Goal: Information Seeking & Learning: Check status

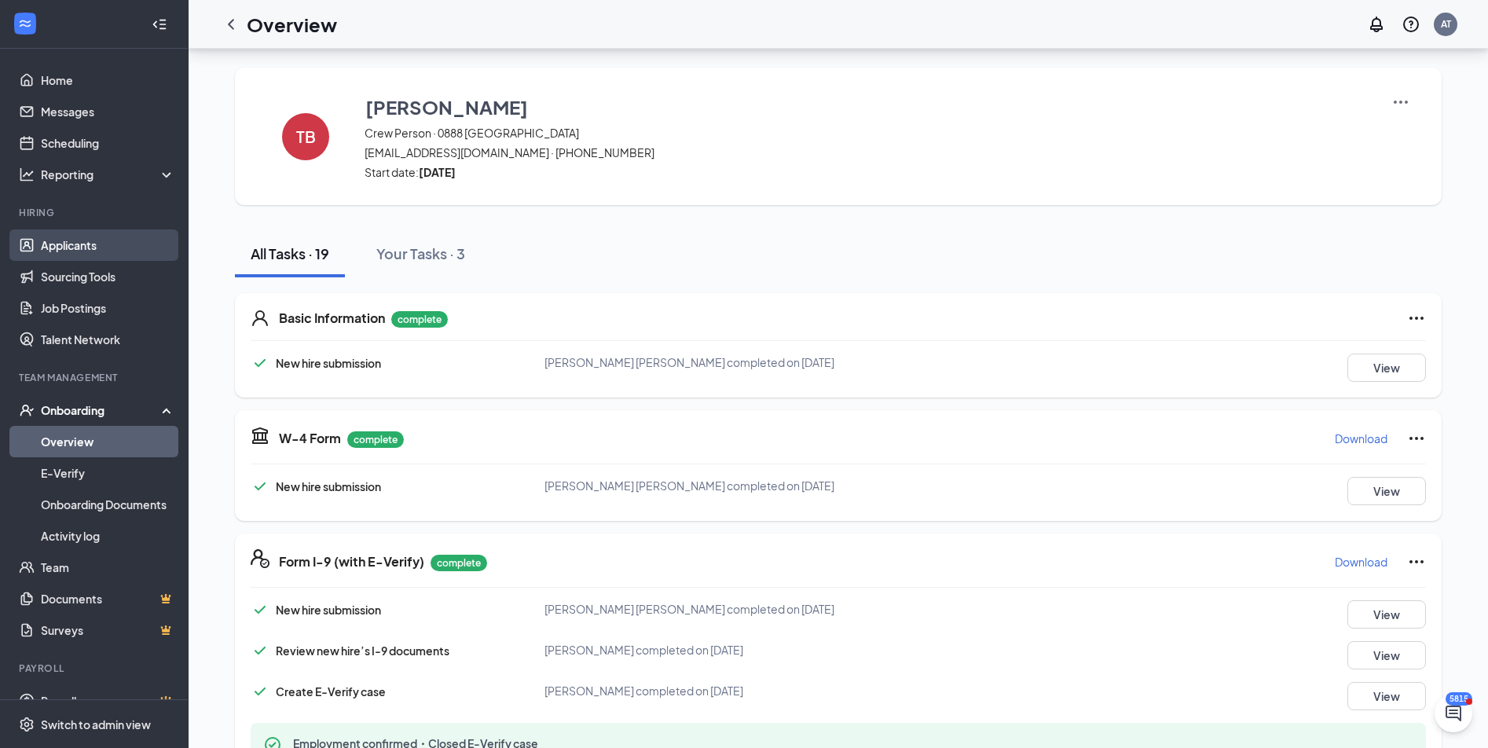
scroll to position [453, 0]
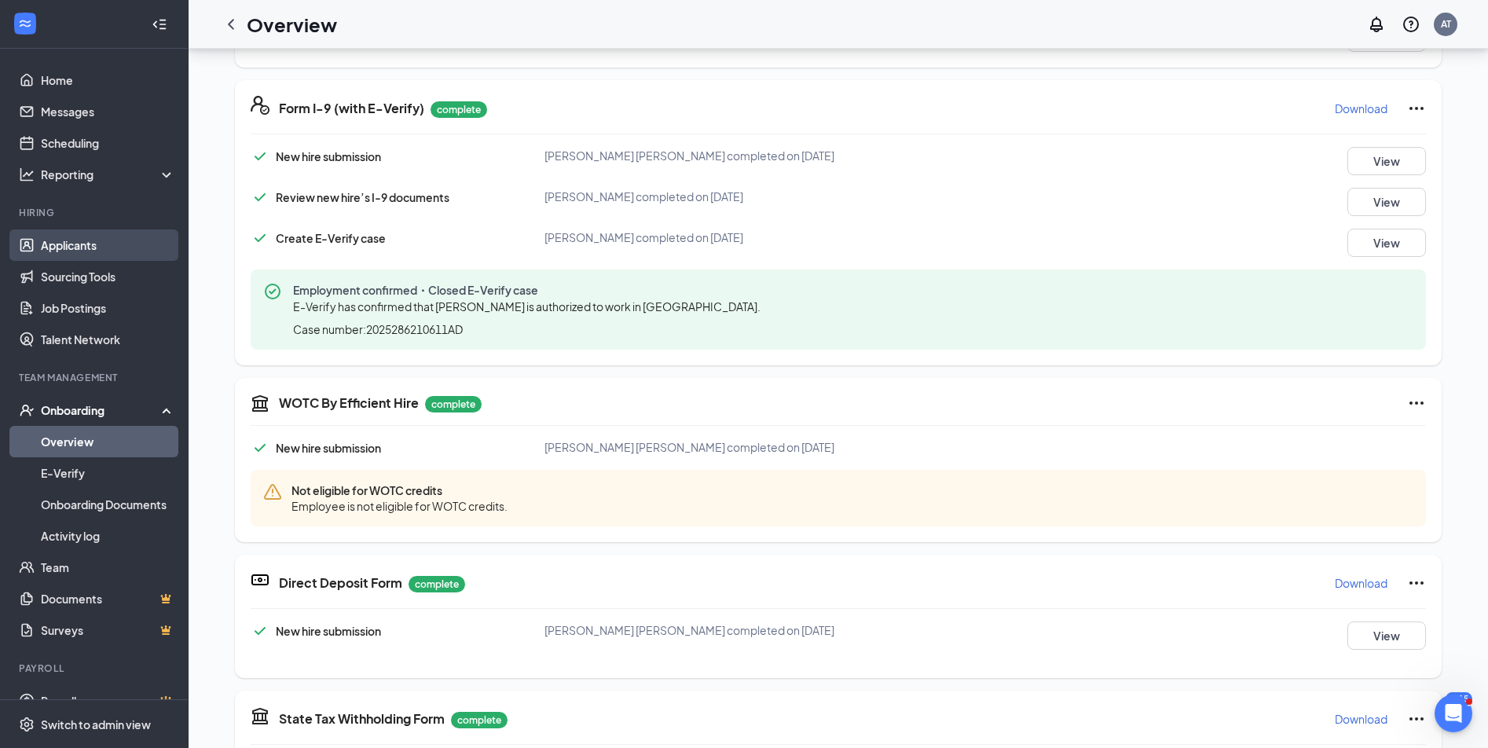
click at [94, 241] on link "Applicants" at bounding box center [108, 244] width 134 height 31
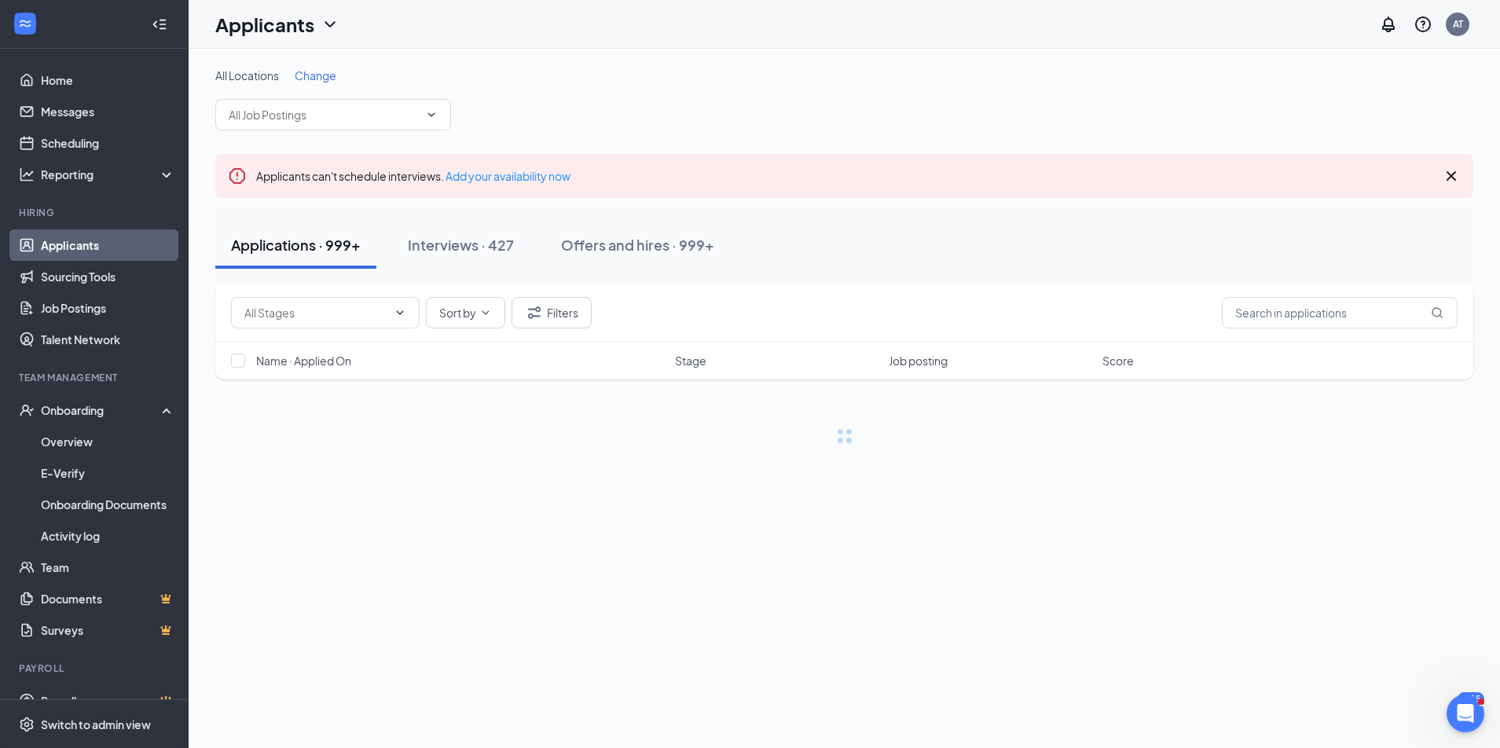
drag, startPoint x: 575, startPoint y: 240, endPoint x: 768, endPoint y: 272, distance: 195.8
click at [576, 240] on div "Offers and hires · 999+" at bounding box center [637, 245] width 153 height 20
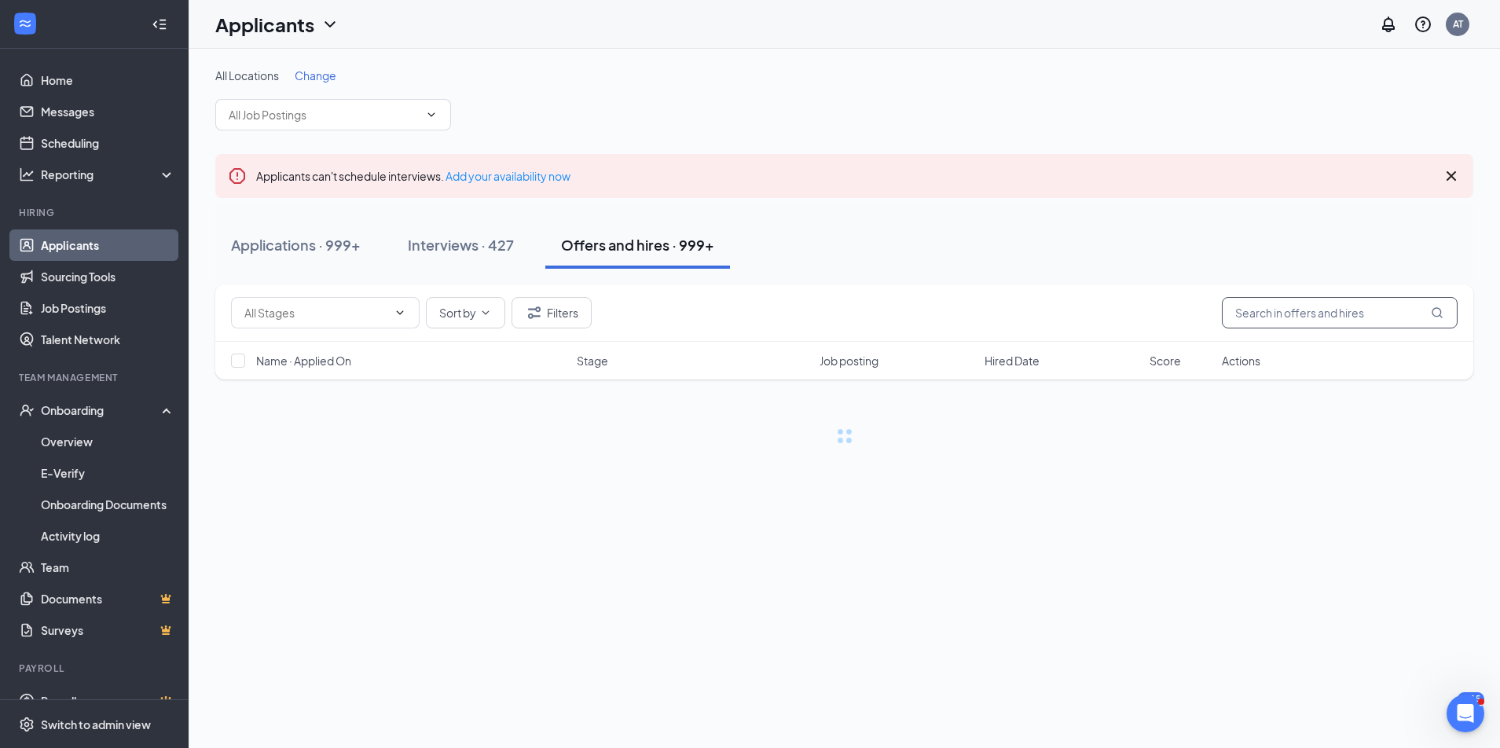
click at [1252, 314] on input "text" at bounding box center [1340, 312] width 236 height 31
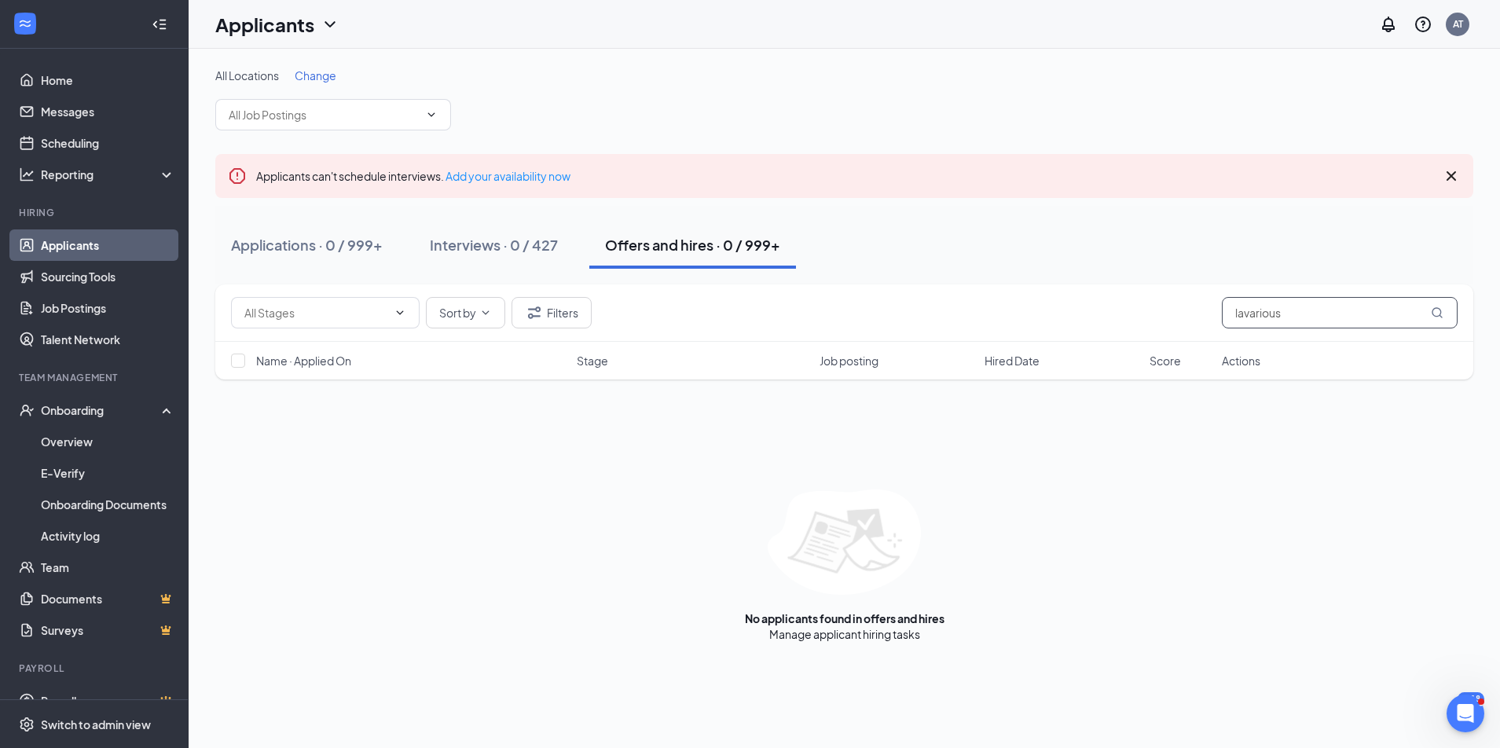
drag, startPoint x: 1313, startPoint y: 314, endPoint x: 1242, endPoint y: 332, distance: 73.0
click at [1242, 332] on div "Sort by Filters lavarious" at bounding box center [844, 312] width 1258 height 57
type input "l"
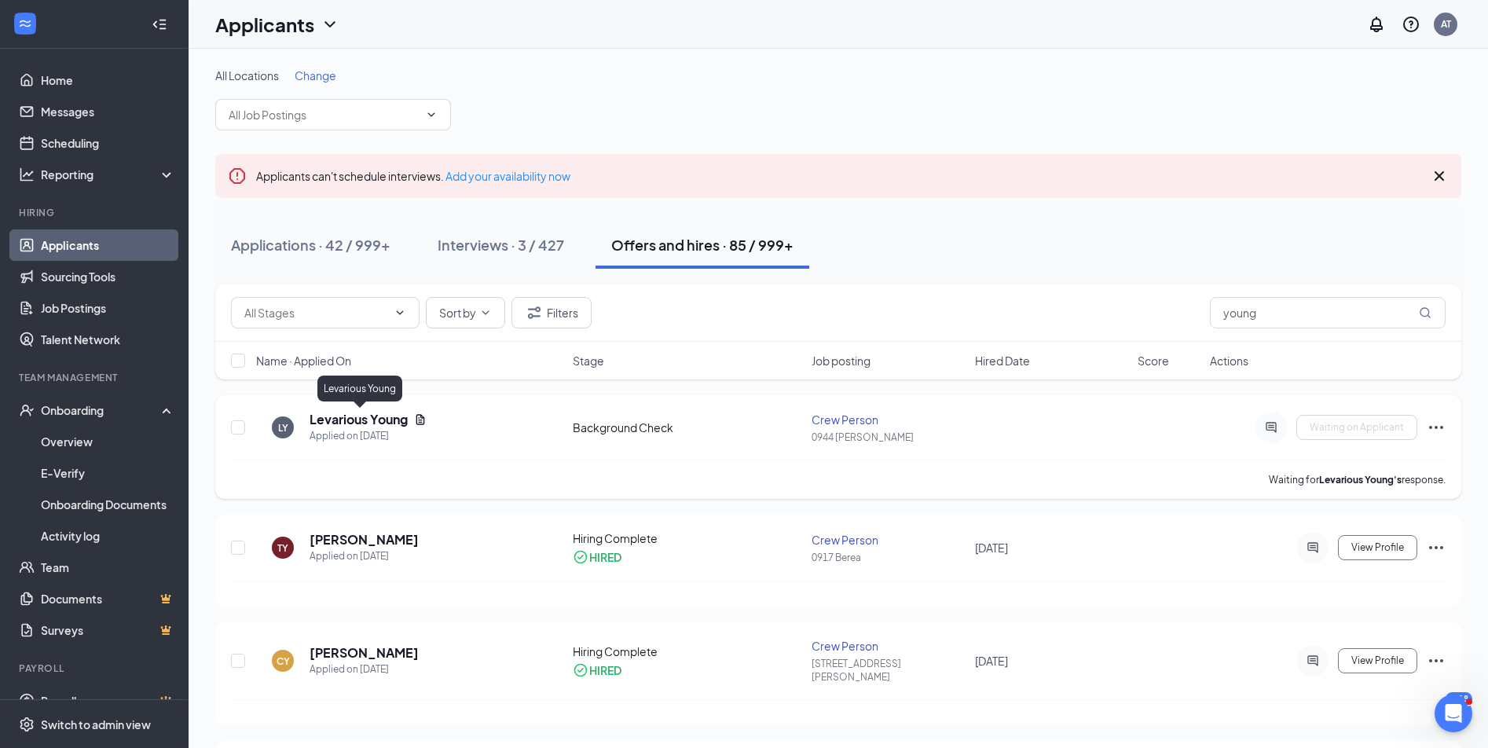
click at [354, 413] on h5 "Levarious Young" at bounding box center [359, 419] width 98 height 17
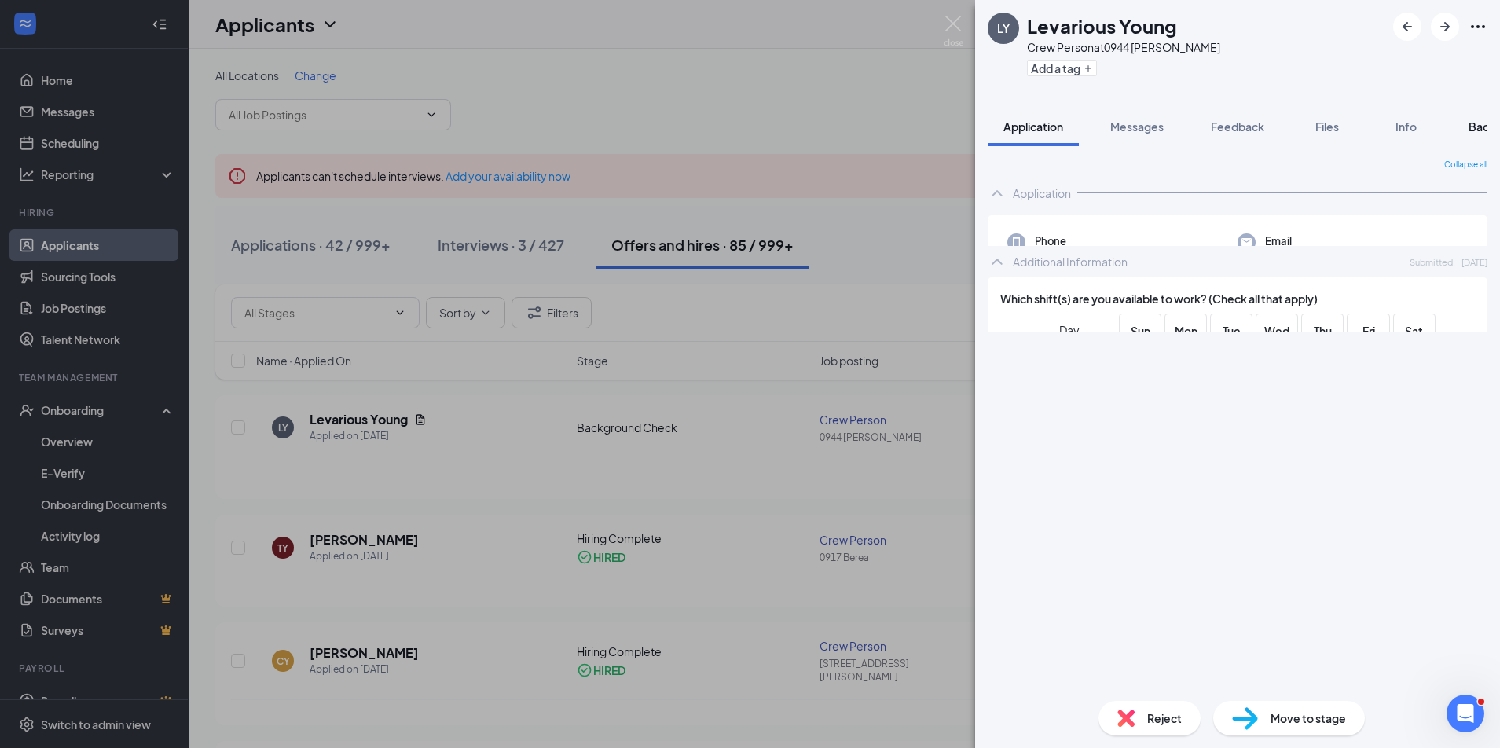
click at [1466, 126] on button "Background" at bounding box center [1501, 126] width 96 height 39
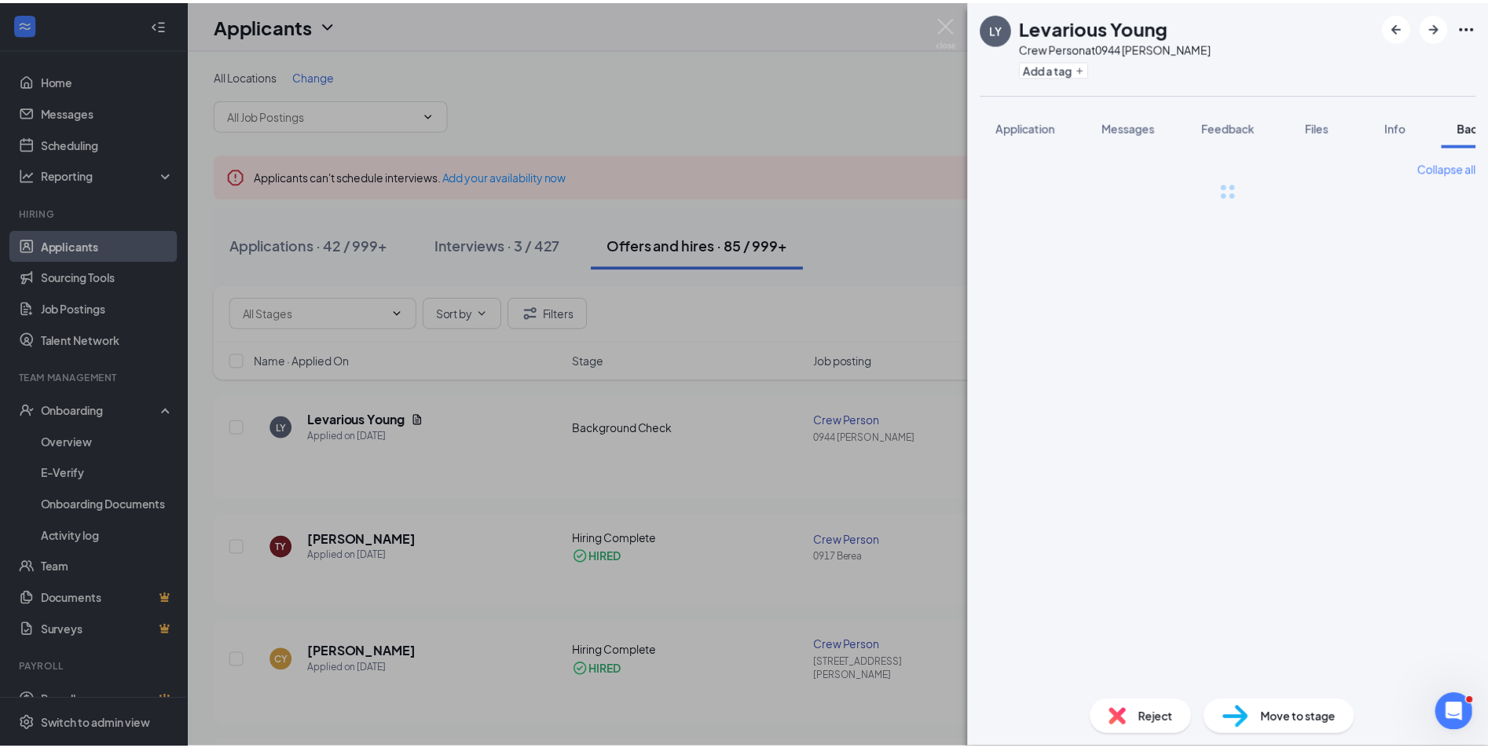
scroll to position [0, 64]
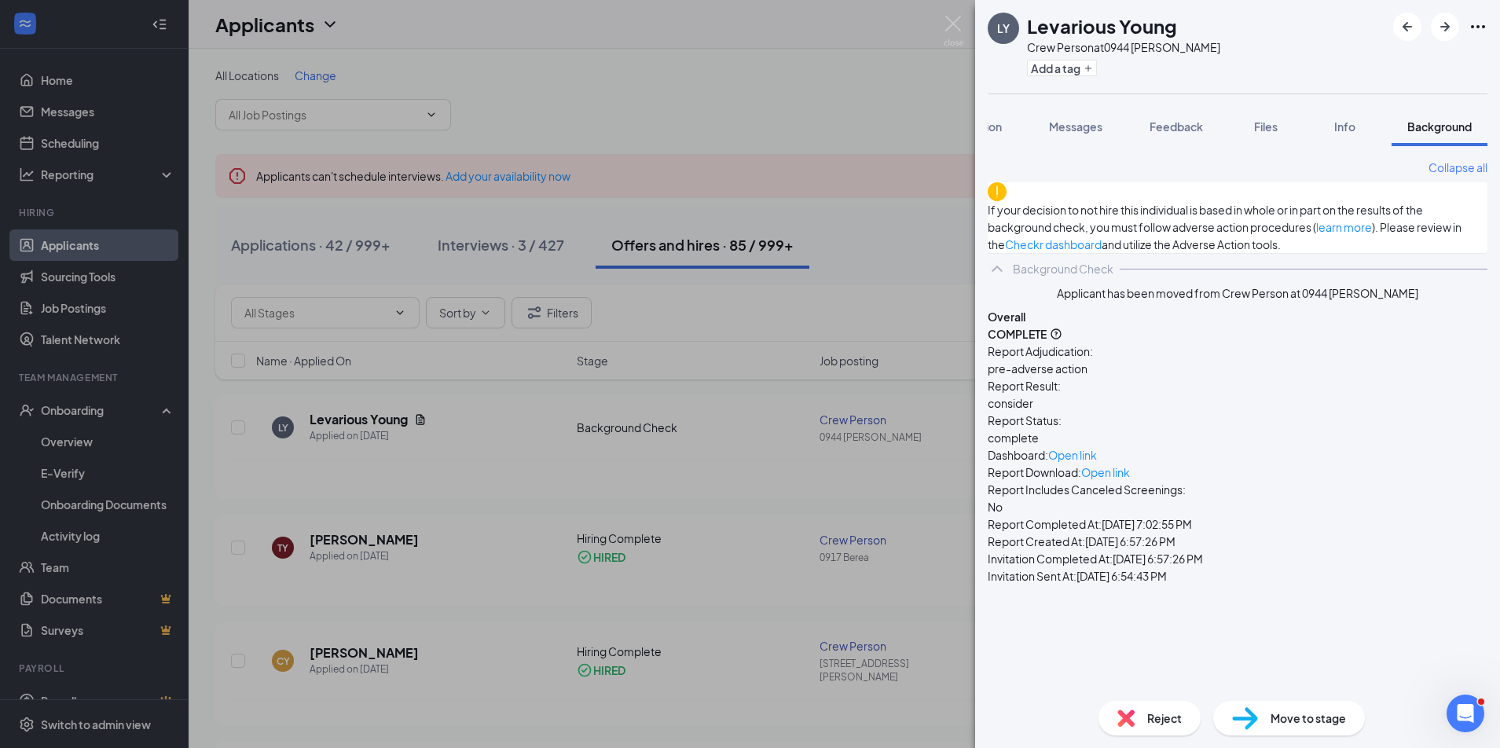
click at [963, 38] on div "LY Levarious Young Crew Person at 0944 [PERSON_NAME] Add a tag Application Mess…" at bounding box center [750, 374] width 1500 height 748
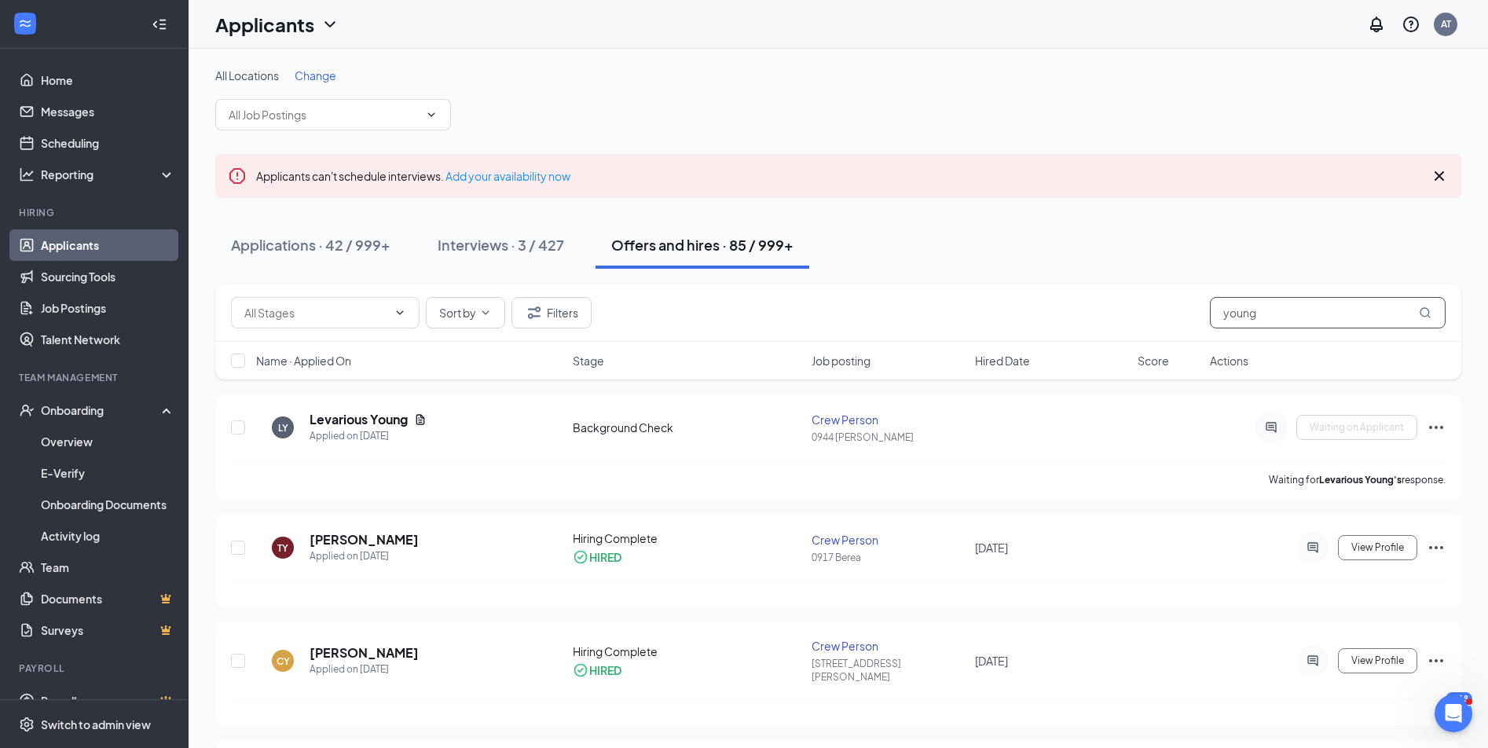
click at [1334, 310] on input "young" at bounding box center [1328, 312] width 236 height 31
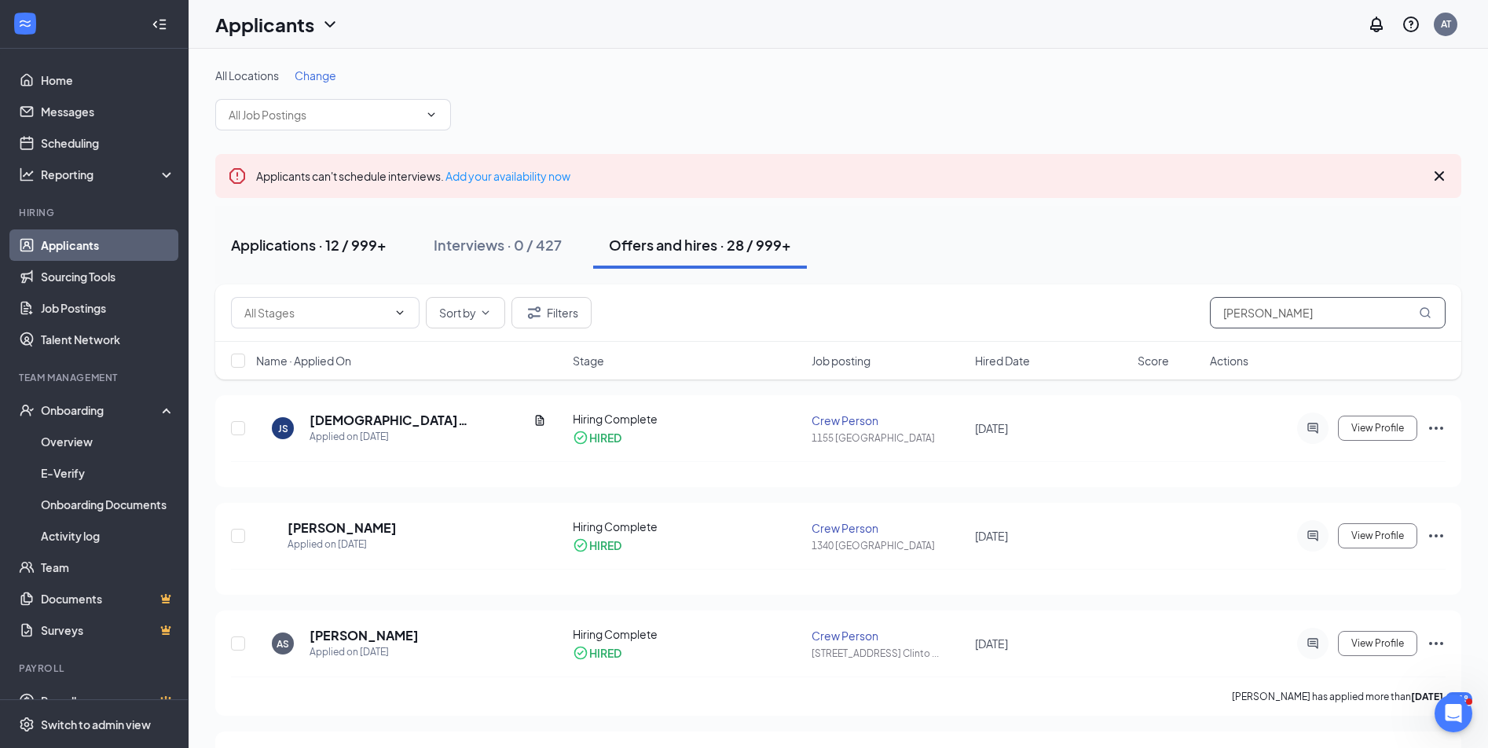
type input "[PERSON_NAME]"
click at [345, 253] on div "Applications · 12 / 999+" at bounding box center [309, 245] width 156 height 20
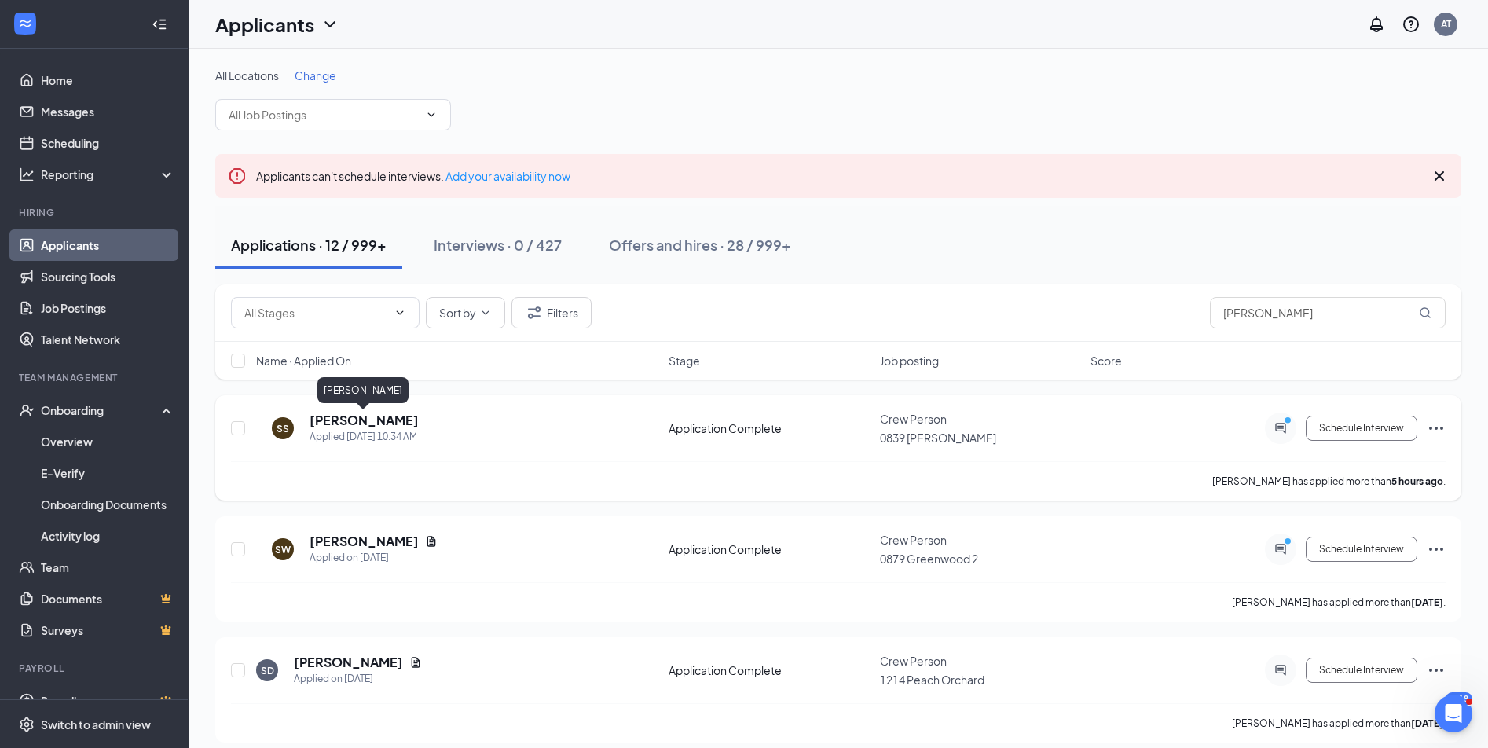
click at [391, 420] on h5 "[PERSON_NAME]" at bounding box center [364, 420] width 109 height 17
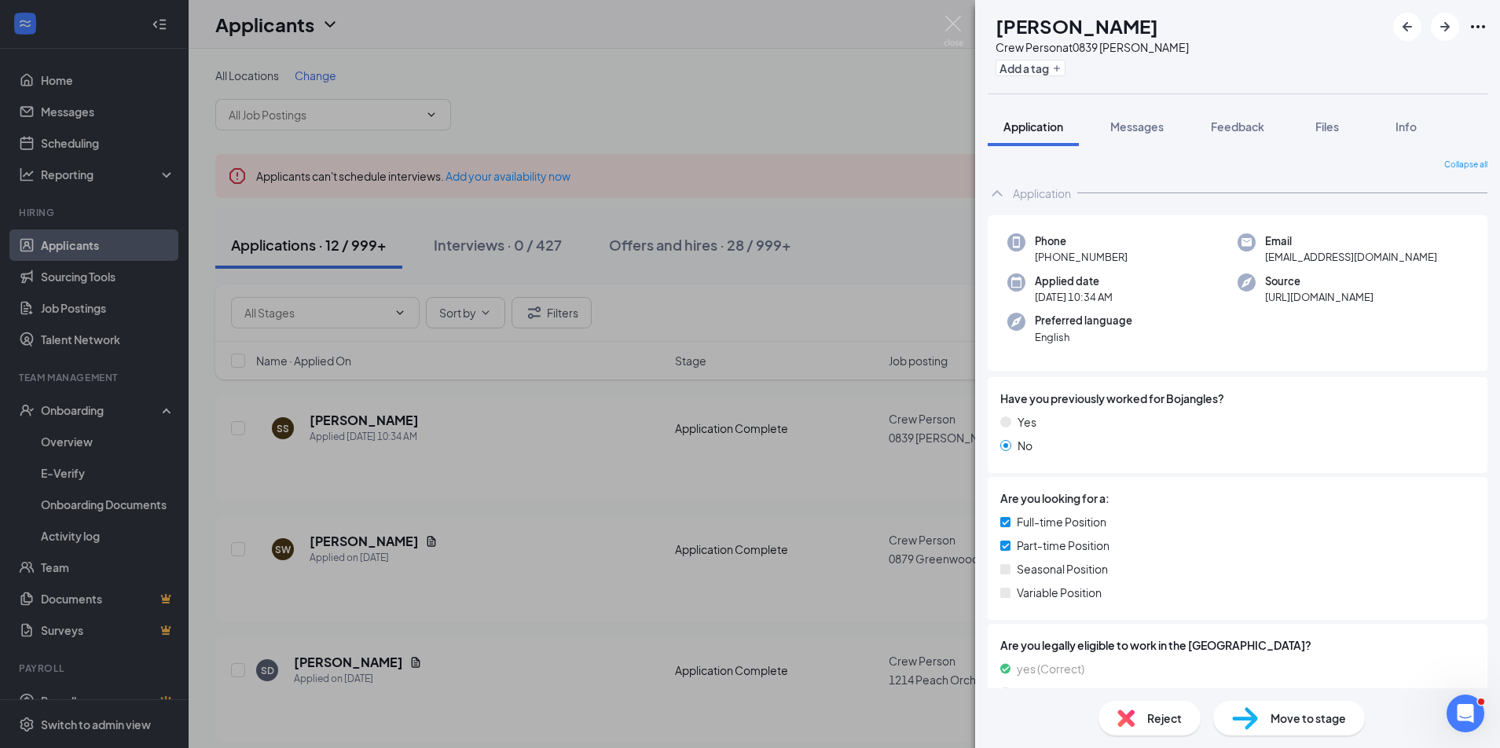
drag, startPoint x: 1224, startPoint y: 24, endPoint x: 1099, endPoint y: 32, distance: 125.2
click at [1099, 32] on div "SS [PERSON_NAME] Crew Person at 0839 [PERSON_NAME] Add a tag" at bounding box center [1237, 46] width 525 height 93
copy h1 "Sherbert"
click at [82, 571] on div "SS [PERSON_NAME] Crew Person at 0839 [PERSON_NAME] Add a tag Application Messag…" at bounding box center [750, 374] width 1500 height 748
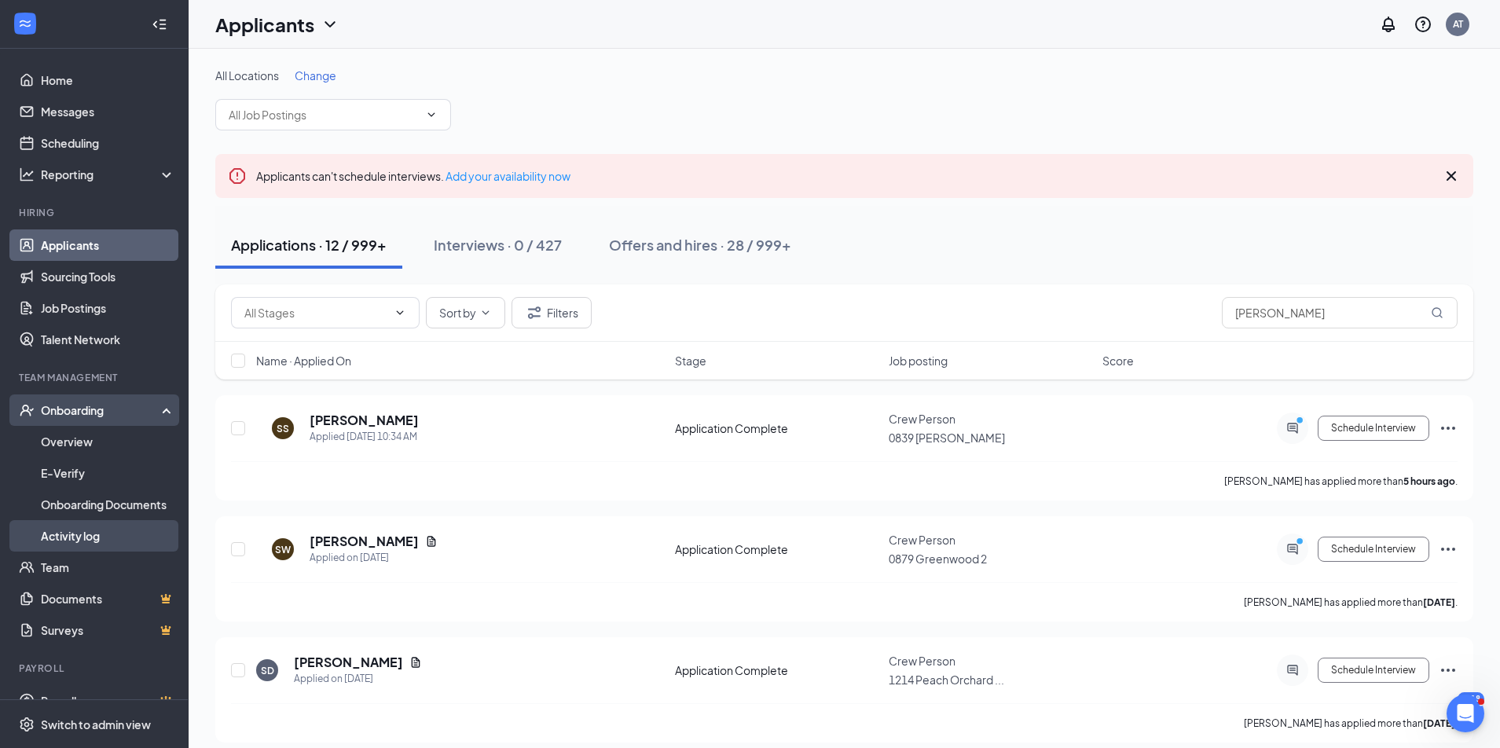
click at [75, 543] on link "Activity log" at bounding box center [108, 535] width 134 height 31
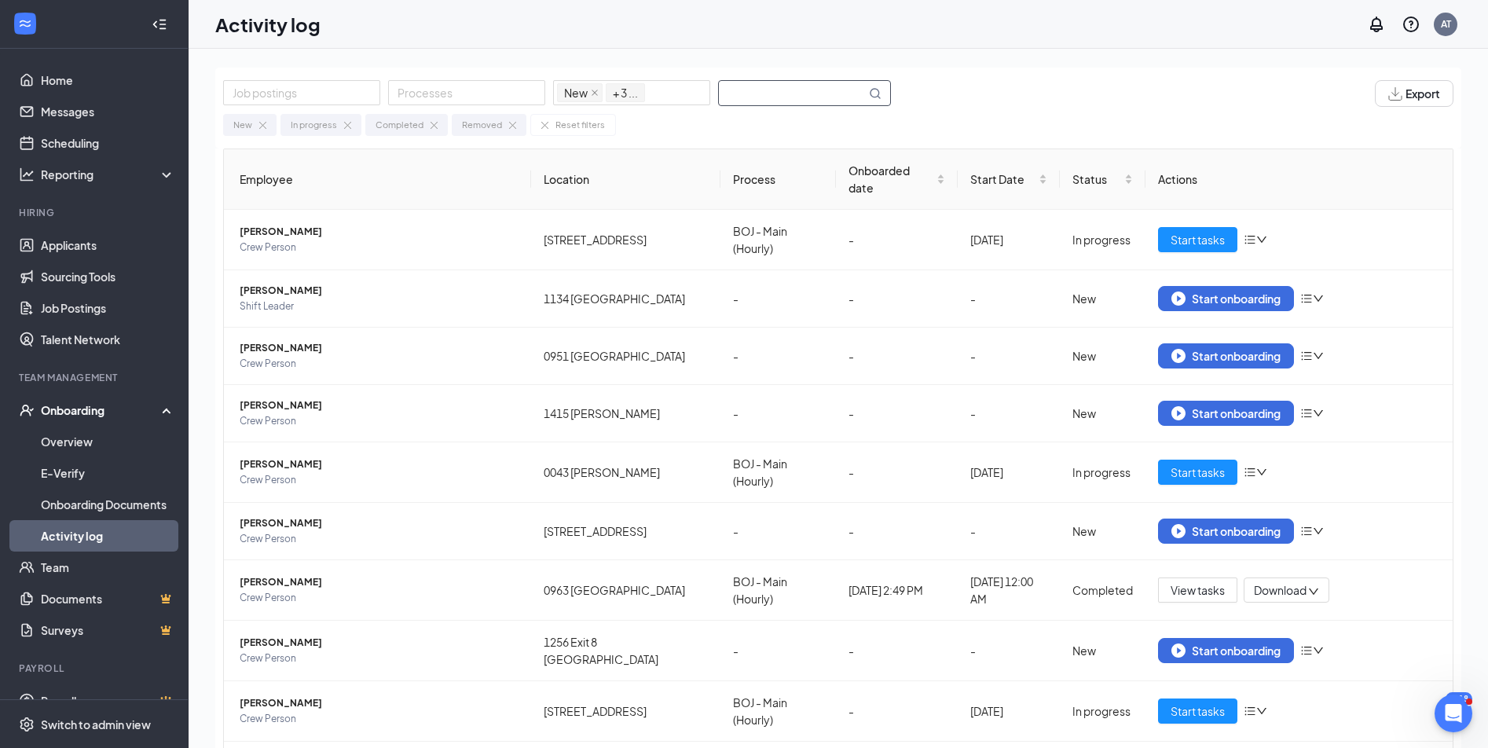
click at [755, 97] on input "text" at bounding box center [792, 93] width 147 height 24
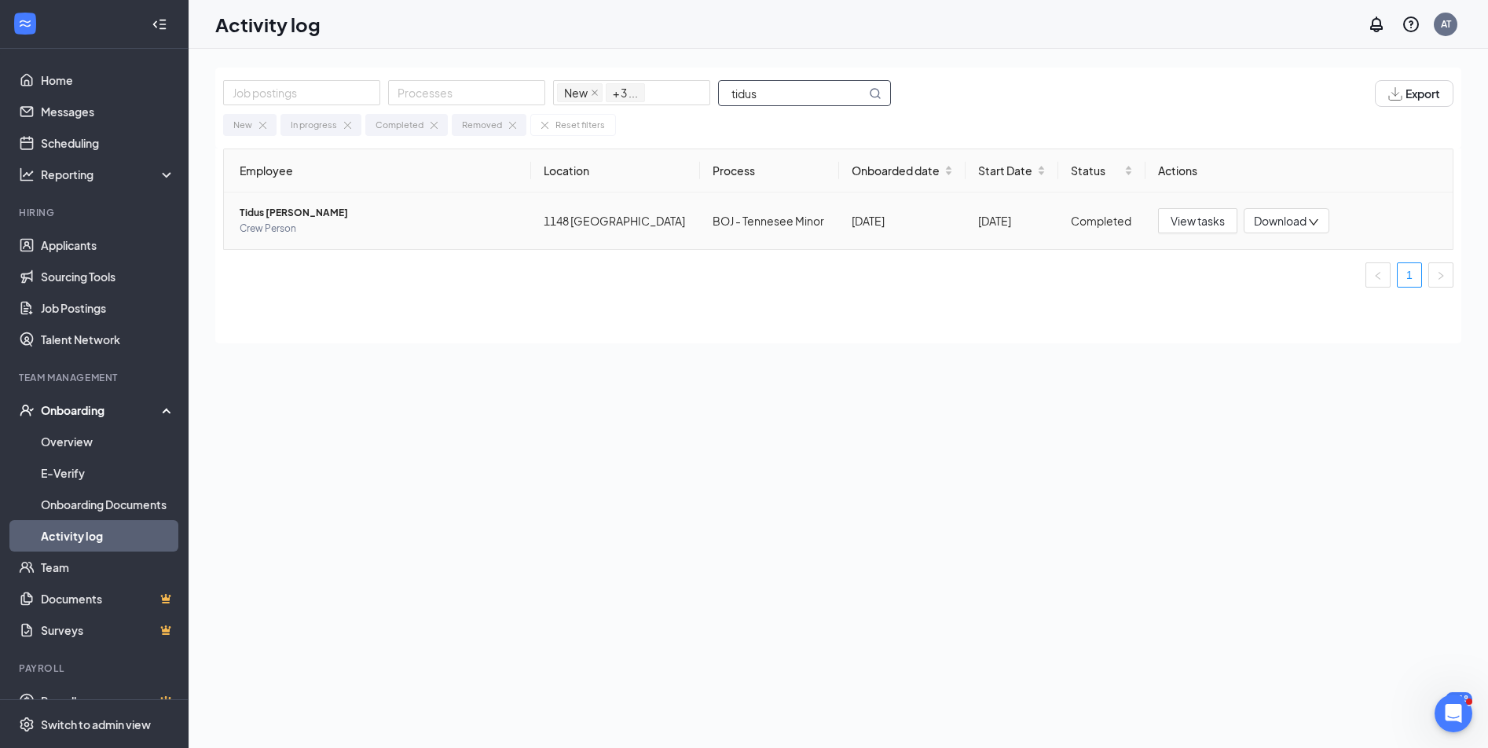
type input "tidus"
click at [1226, 233] on td "View tasks Download" at bounding box center [1298, 220] width 307 height 57
click at [1212, 216] on span "View tasks" at bounding box center [1198, 220] width 54 height 17
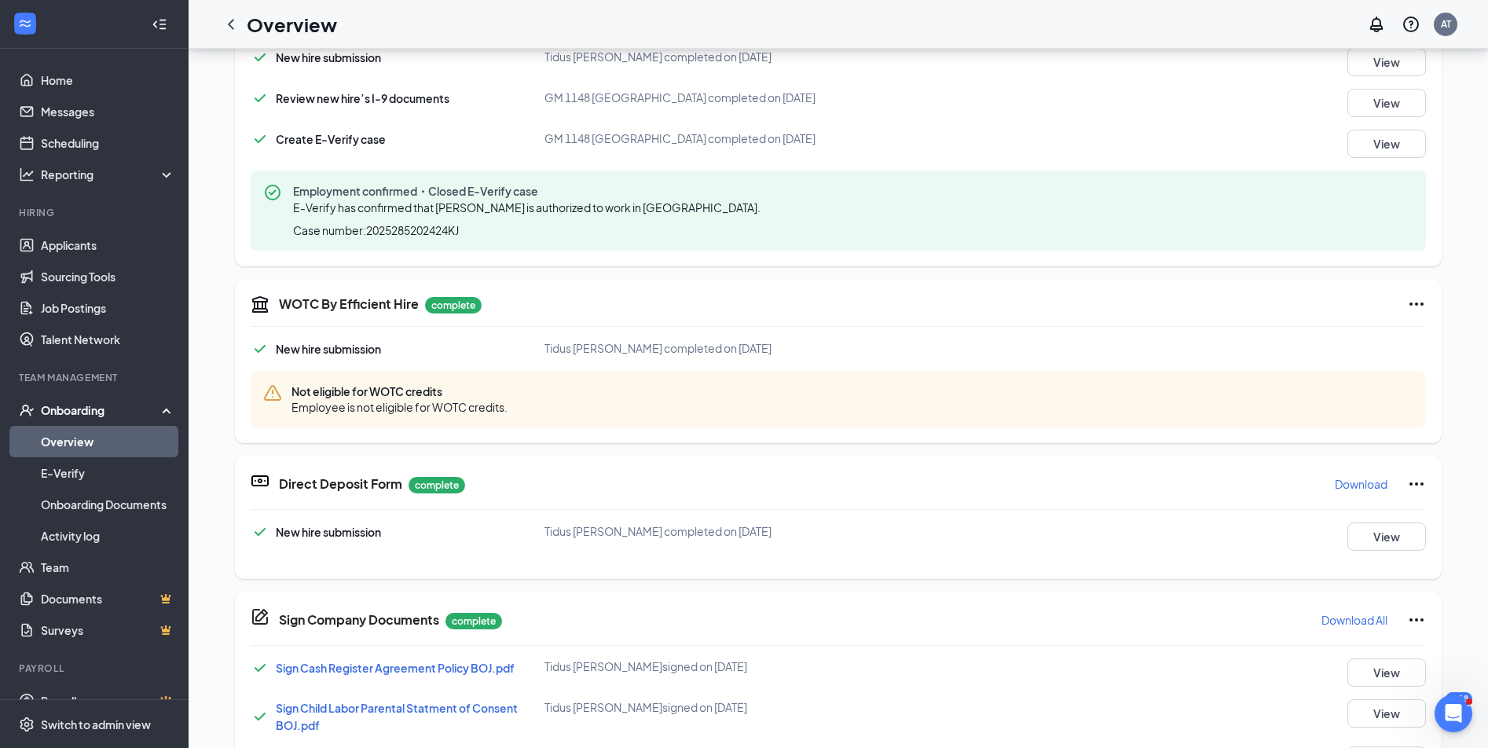
scroll to position [101, 0]
